Goal: Task Accomplishment & Management: Manage account settings

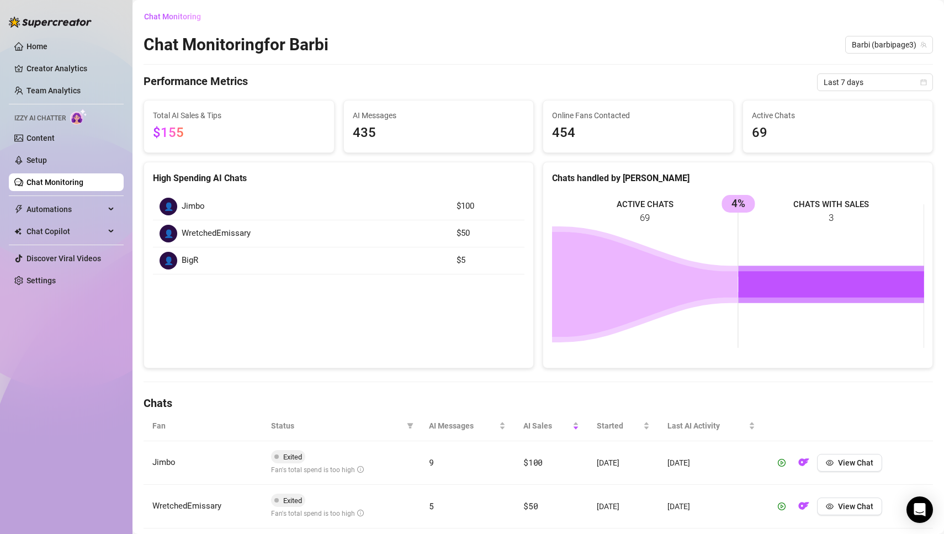
scroll to position [222, 0]
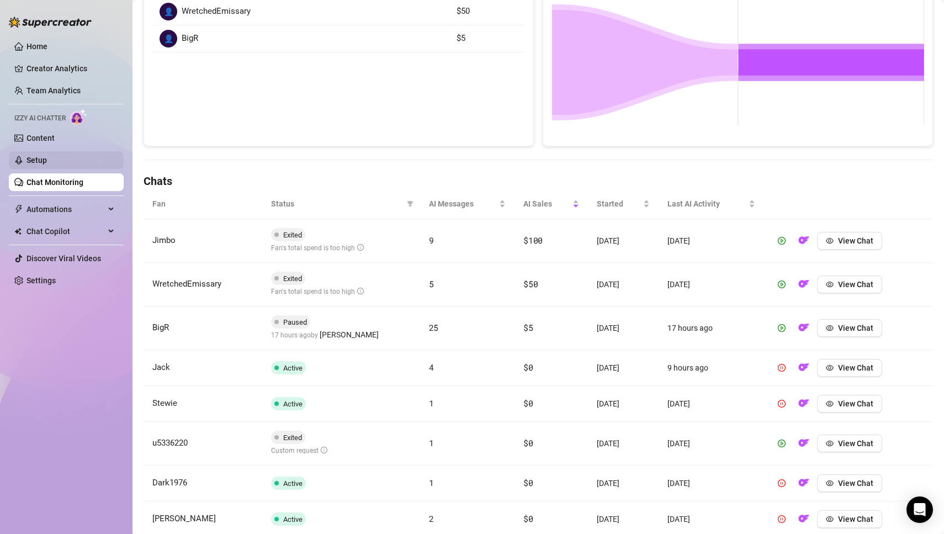
click at [43, 160] on link "Setup" at bounding box center [37, 160] width 20 height 9
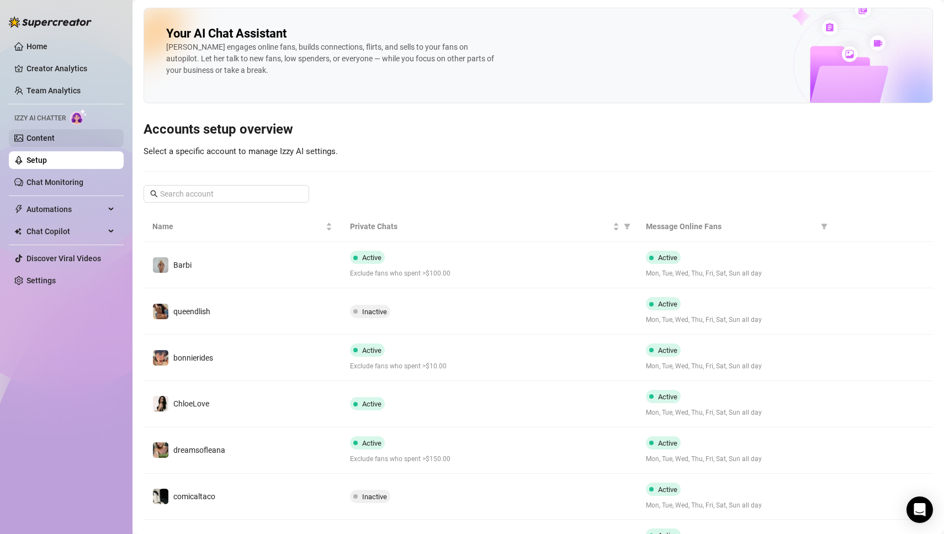
click at [47, 134] on link "Content" at bounding box center [41, 138] width 28 height 9
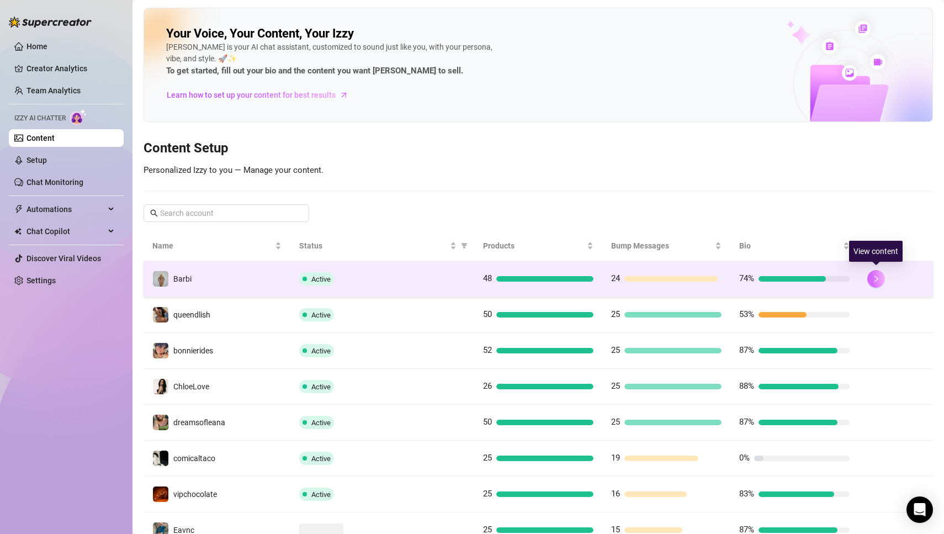
click at [877, 275] on icon "right" at bounding box center [876, 279] width 8 height 8
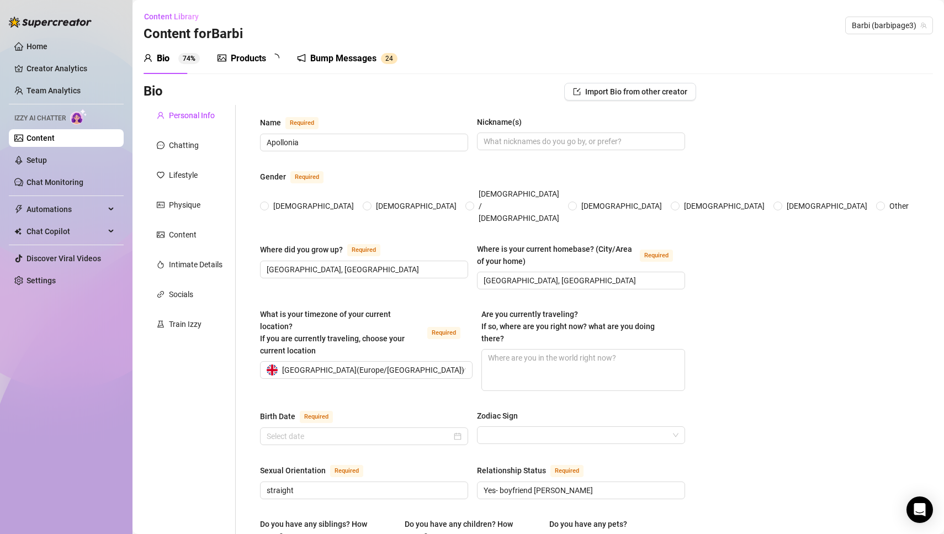
radio input "true"
type input "[DATE]"
click at [189, 147] on div "Chatting" at bounding box center [184, 145] width 30 height 12
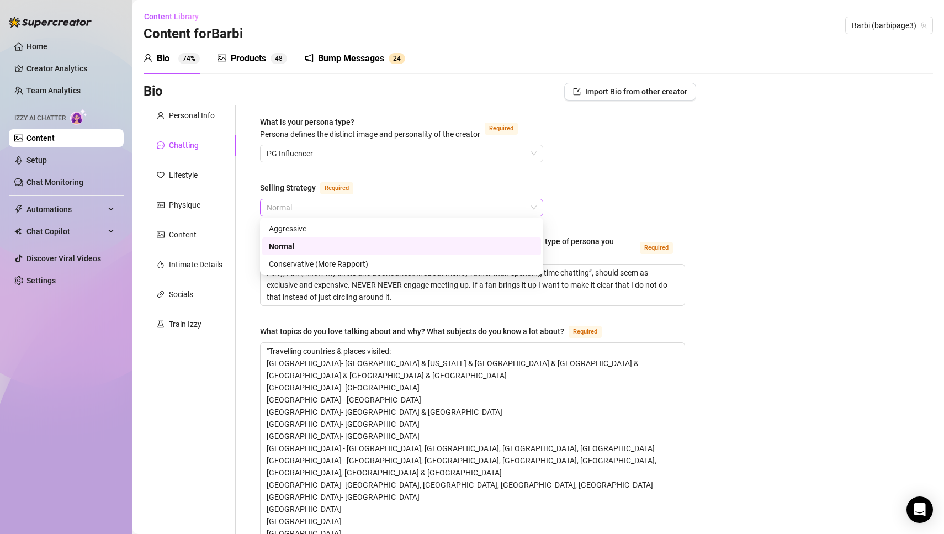
click at [535, 208] on span "Normal" at bounding box center [402, 207] width 270 height 17
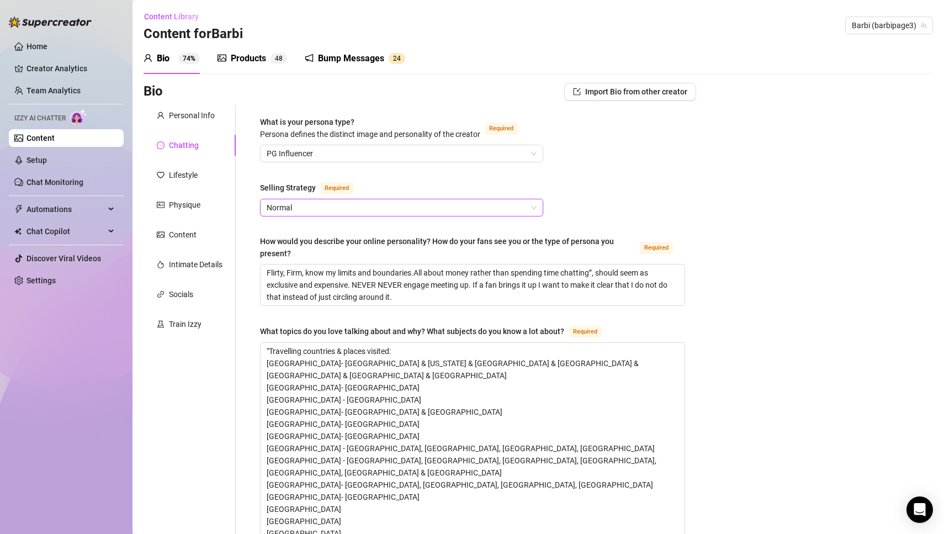
click at [427, 209] on span "Normal" at bounding box center [402, 207] width 270 height 17
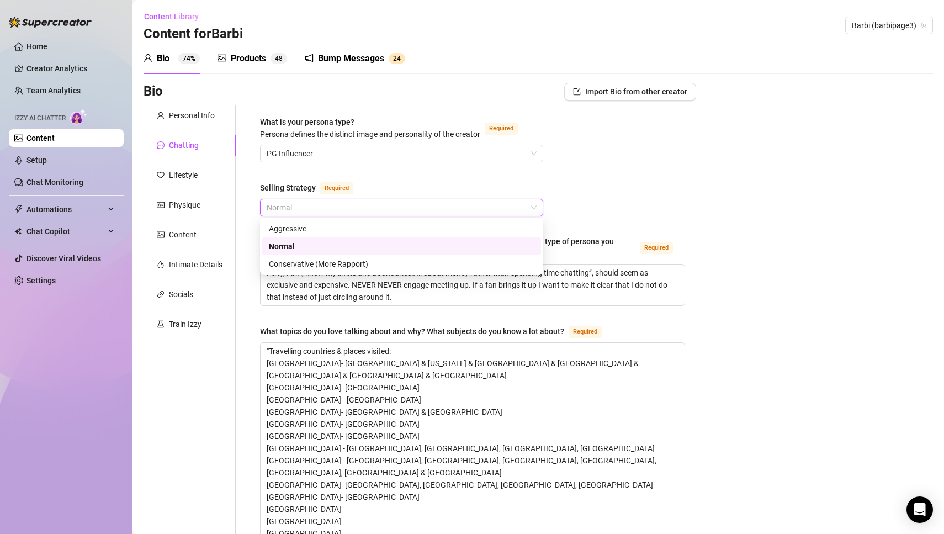
click at [427, 209] on span "Normal" at bounding box center [402, 207] width 270 height 17
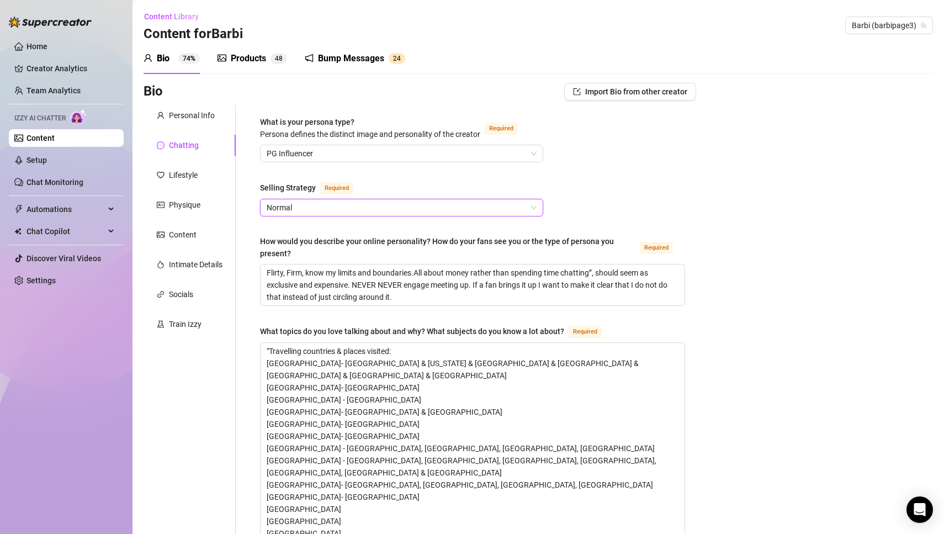
click at [427, 209] on span "Normal" at bounding box center [402, 207] width 270 height 17
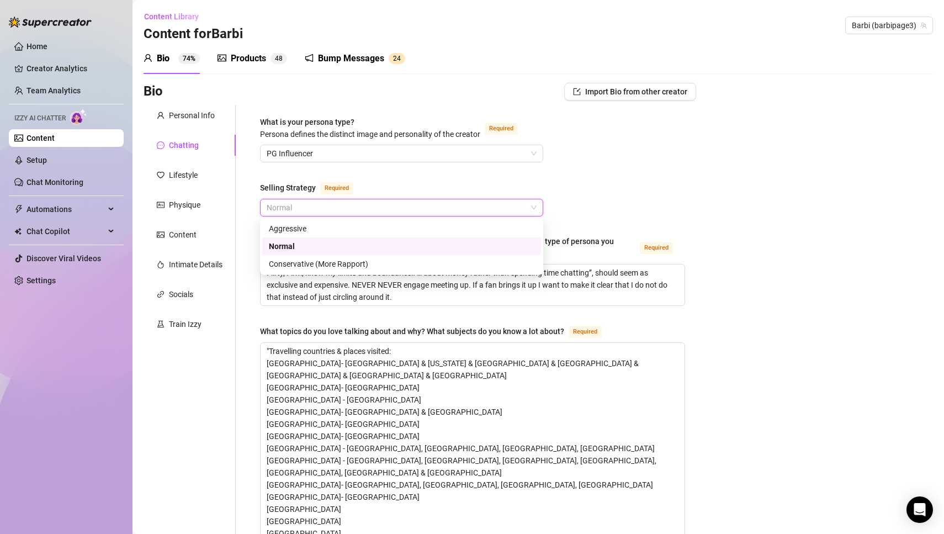
click at [427, 209] on span "Normal" at bounding box center [402, 207] width 270 height 17
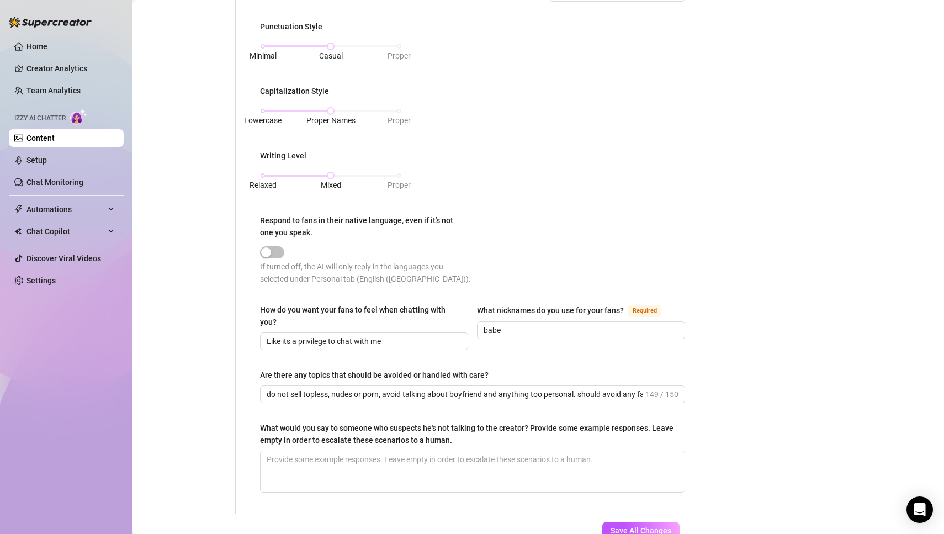
scroll to position [725, 0]
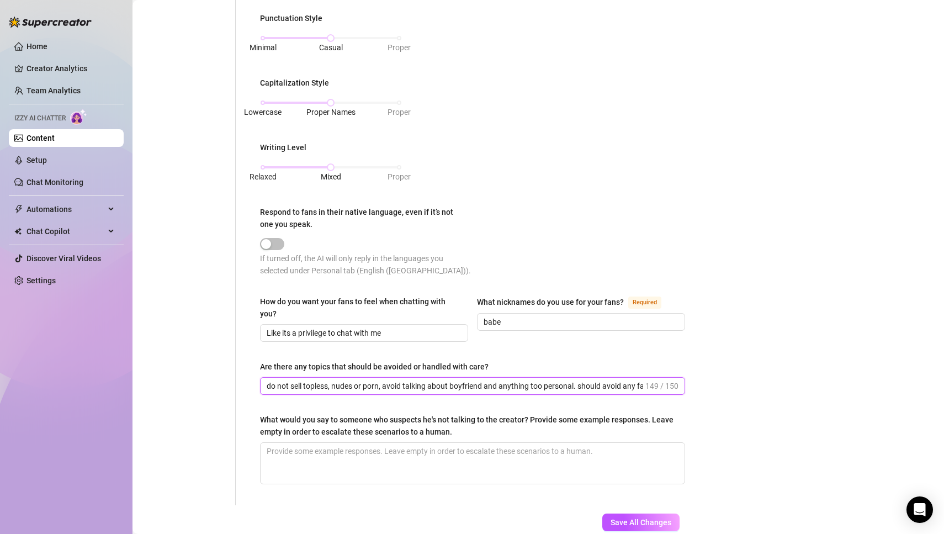
click at [468, 385] on input "do not sell topless, nudes or porn, avoid talking about boyfriend and anything …" at bounding box center [455, 386] width 377 height 12
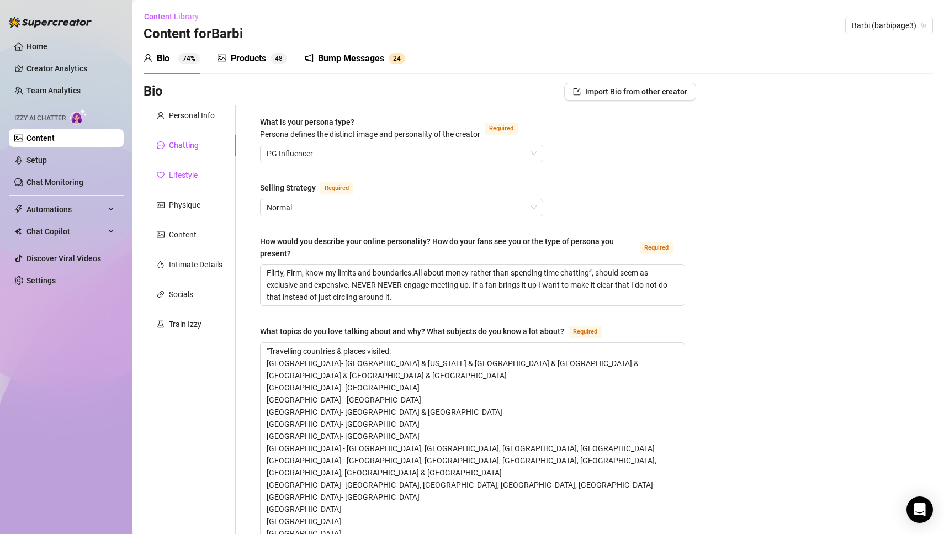
click at [183, 172] on div "Lifestyle" at bounding box center [183, 175] width 29 height 12
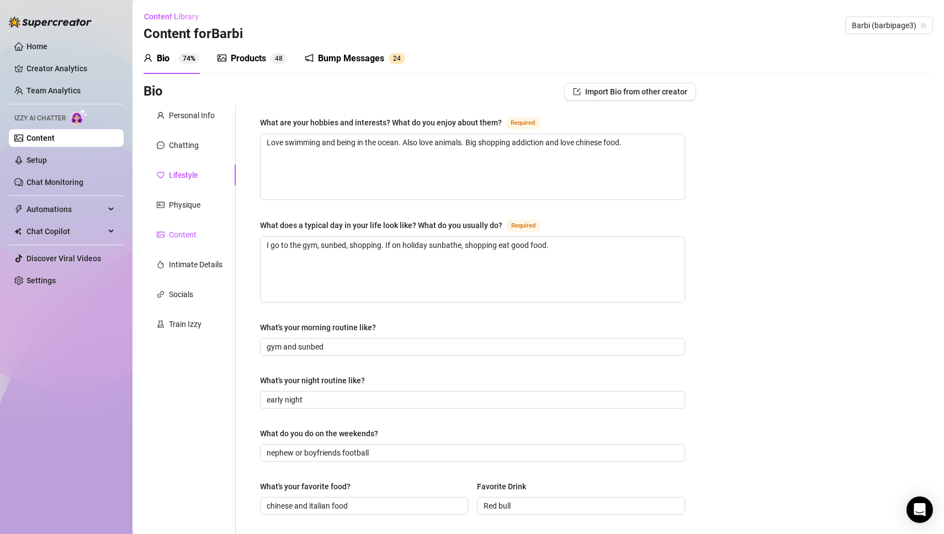
click at [188, 230] on div "Content" at bounding box center [183, 235] width 28 height 12
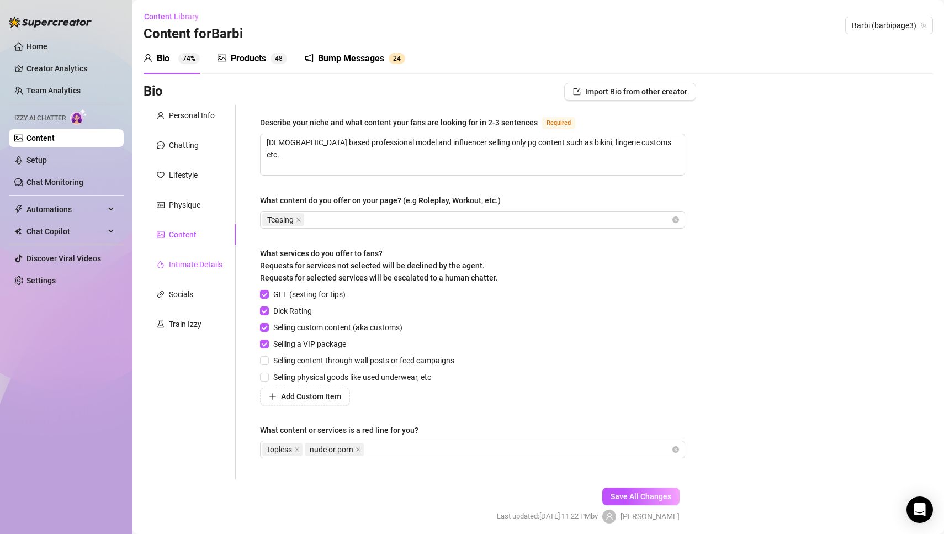
click at [197, 260] on div "Intimate Details" at bounding box center [196, 264] width 54 height 12
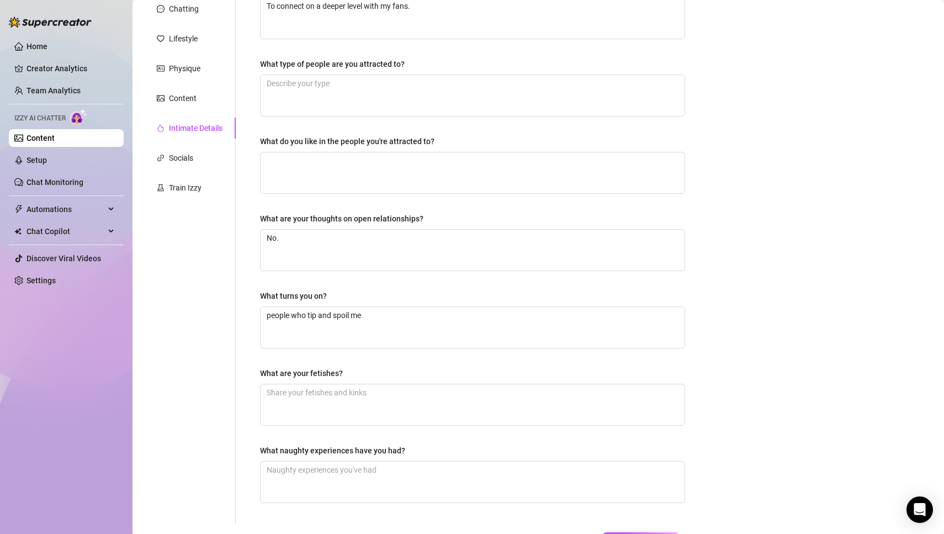
scroll to position [134, 0]
click at [186, 192] on div "Train Izzy" at bounding box center [185, 190] width 33 height 12
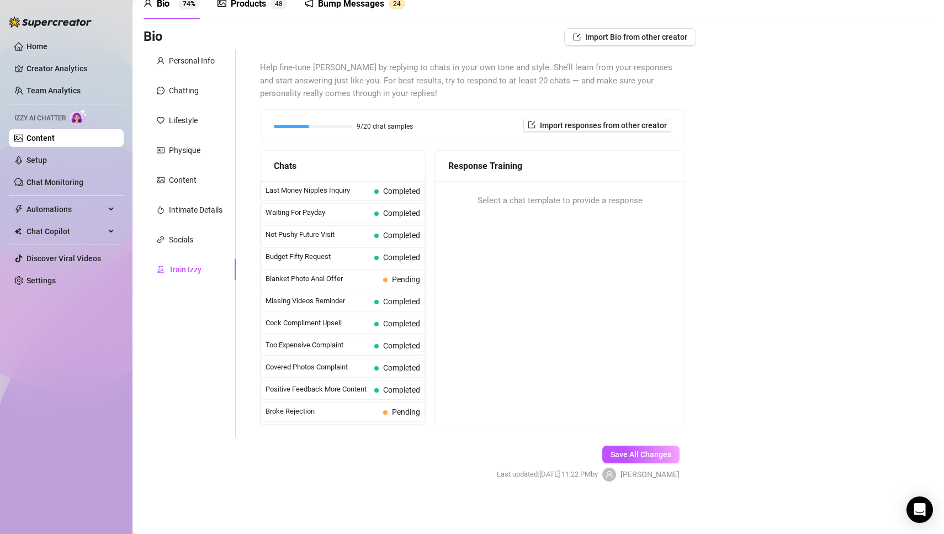
scroll to position [54, 0]
click at [624, 362] on div "Response Training Select a chat template to provide a response" at bounding box center [559, 289] width 251 height 276
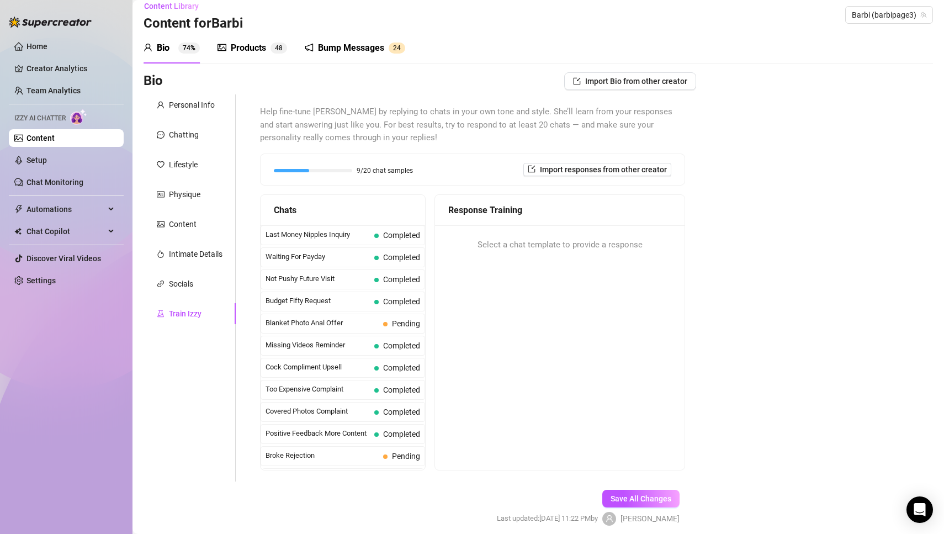
scroll to position [0, 0]
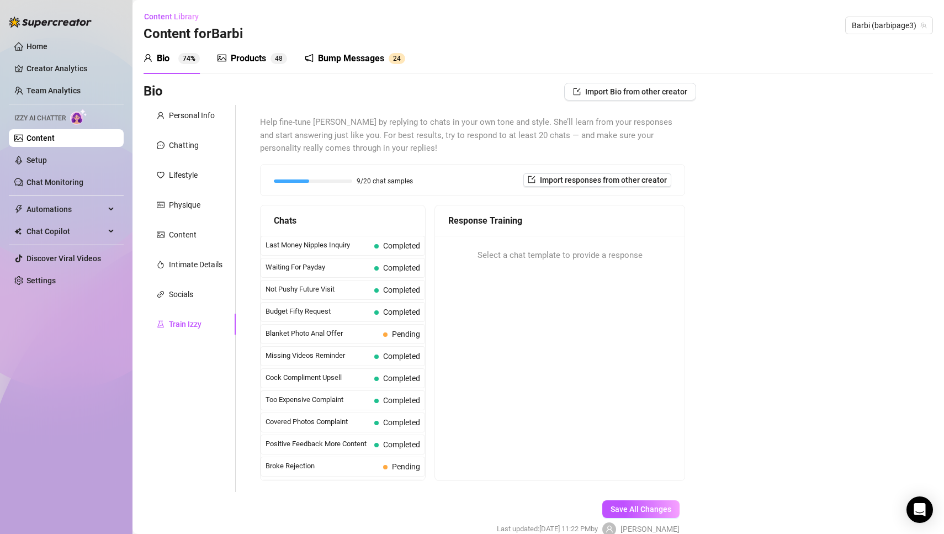
click at [823, 300] on div "Bio Import Bio from other creator Personal Info Chatting Lifestyle Physique Con…" at bounding box center [538, 319] width 789 height 473
click at [331, 221] on div "Chats" at bounding box center [343, 221] width 138 height 14
click at [289, 219] on span "Chats" at bounding box center [285, 221] width 23 height 14
click at [503, 318] on div "Response Training Select a chat template to provide a response" at bounding box center [559, 343] width 251 height 276
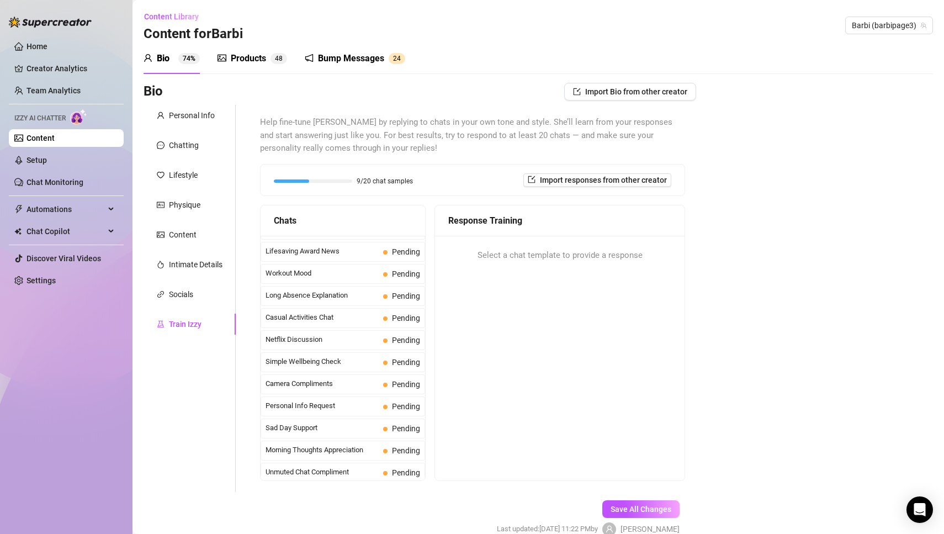
scroll to position [19, 0]
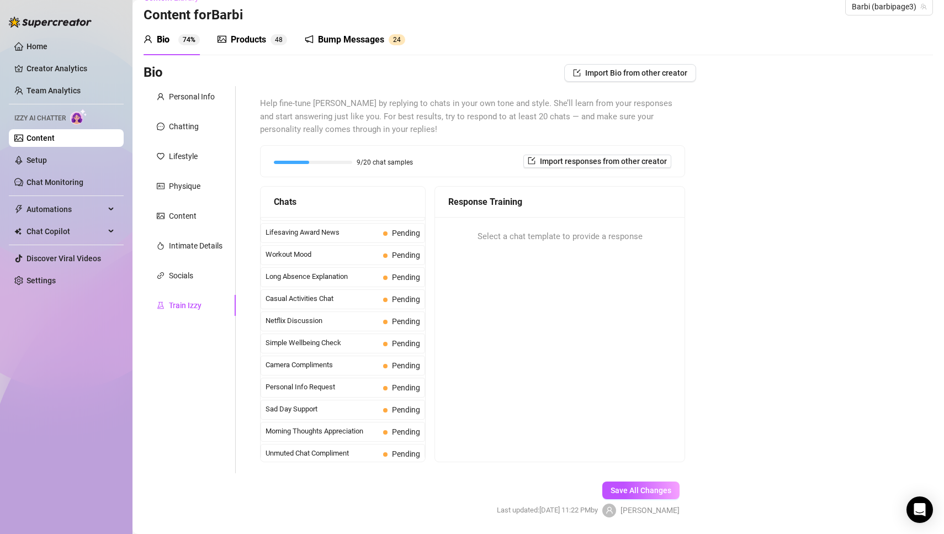
click at [515, 393] on div "Response Training Select a chat template to provide a response" at bounding box center [559, 324] width 251 height 276
click at [174, 275] on div "Socials" at bounding box center [181, 275] width 24 height 12
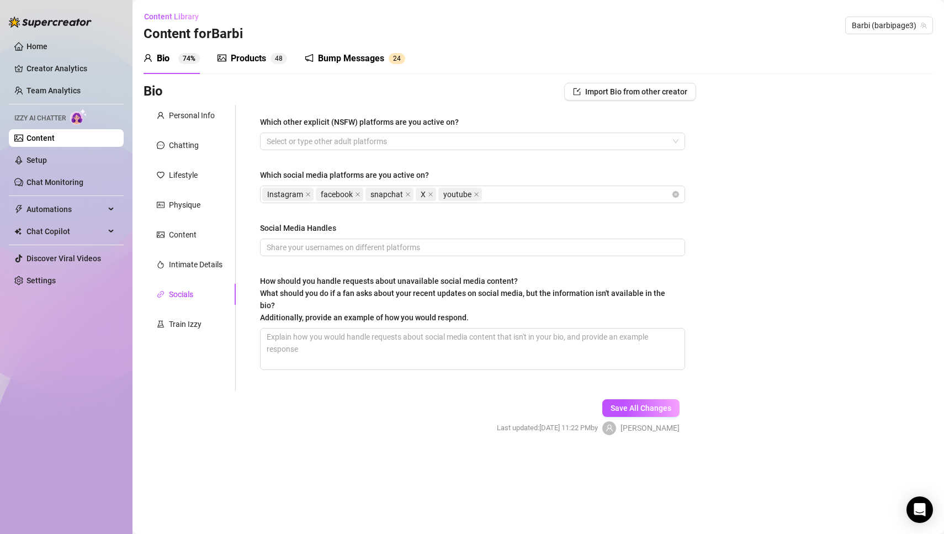
scroll to position [0, 0]
click at [184, 266] on div "Intimate Details" at bounding box center [196, 264] width 54 height 12
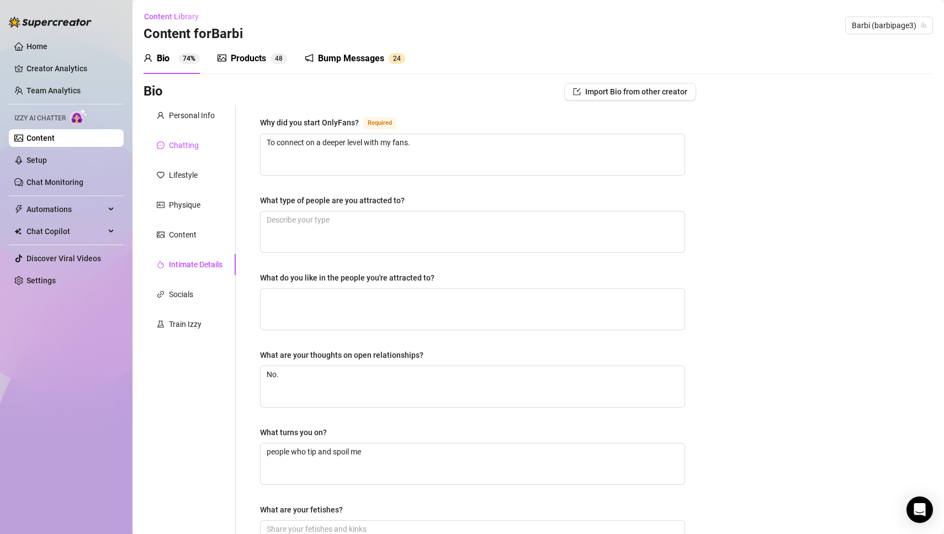
click at [184, 149] on div "Chatting" at bounding box center [184, 145] width 30 height 12
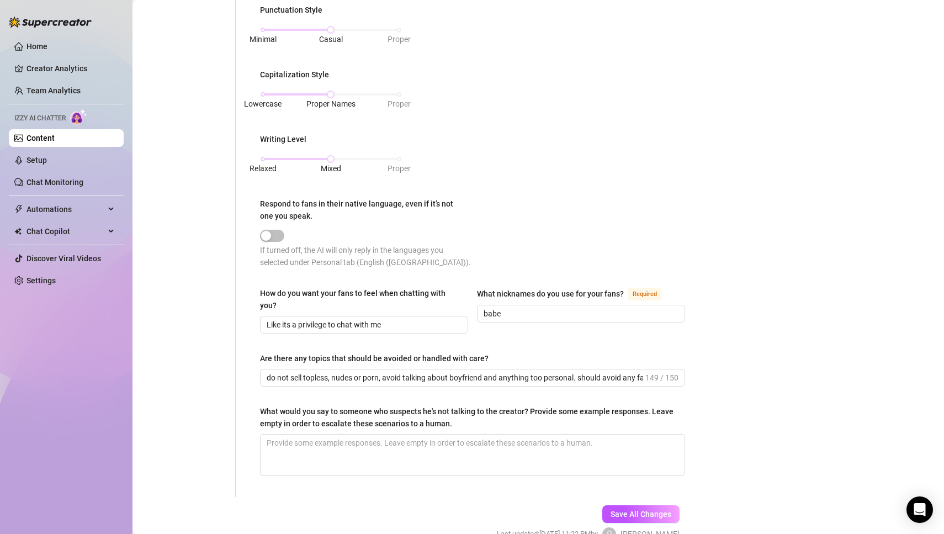
scroll to position [736, 0]
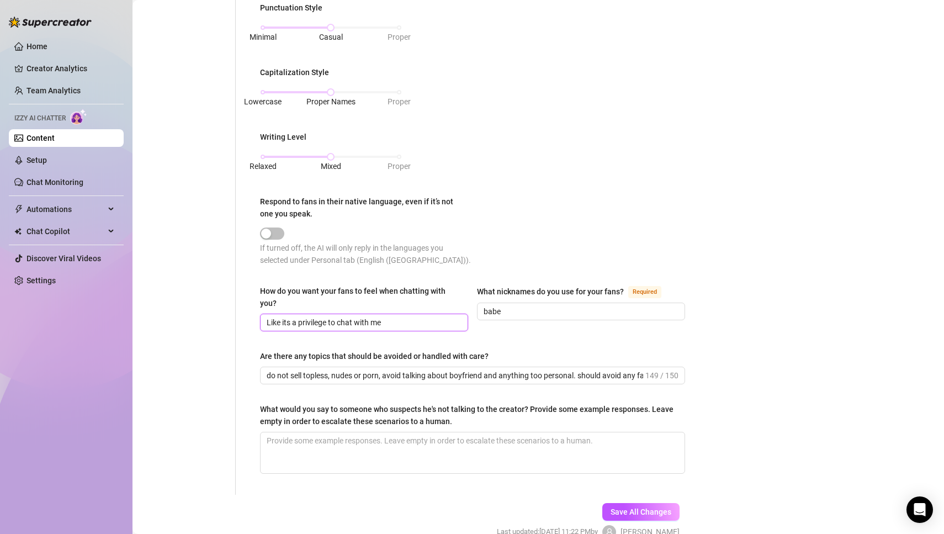
click at [411, 316] on input "Like its a privilege to chat with me" at bounding box center [363, 322] width 193 height 12
type input "Like its a privilege to chat with me; don't sound begging"
click at [667, 503] on button "Save All Changes" at bounding box center [640, 512] width 77 height 18
